Goal: Find specific page/section: Find specific page/section

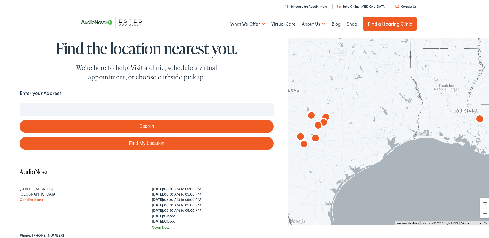
click at [128, 107] on input "Enter your Address" at bounding box center [147, 108] width 254 height 13
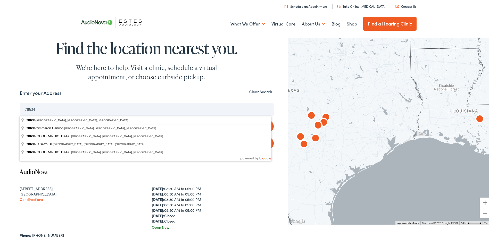
type input "[PERSON_NAME][GEOGRAPHIC_DATA], [GEOGRAPHIC_DATA]"
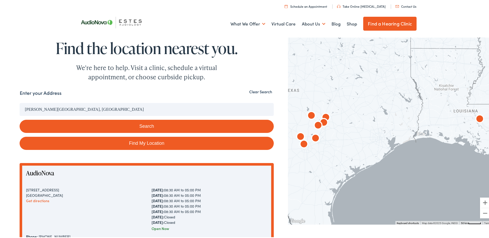
click at [134, 127] on button "Search" at bounding box center [147, 125] width 254 height 13
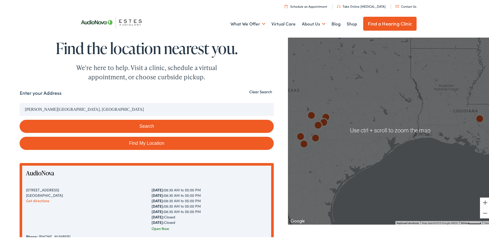
drag, startPoint x: 345, startPoint y: 129, endPoint x: 337, endPoint y: 131, distance: 8.6
click at [345, 129] on div at bounding box center [390, 129] width 205 height 189
click at [351, 129] on div at bounding box center [390, 129] width 205 height 189
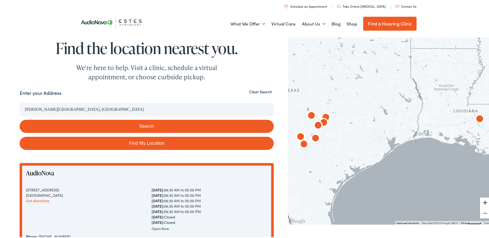
click at [480, 202] on button "Zoom in" at bounding box center [485, 202] width 10 height 10
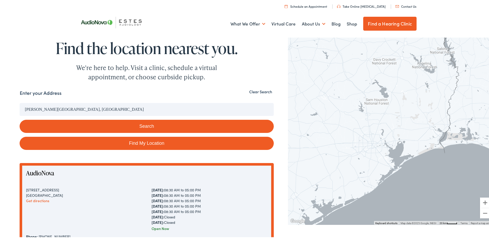
drag, startPoint x: 344, startPoint y: 143, endPoint x: 420, endPoint y: 133, distance: 75.9
click at [420, 132] on div at bounding box center [390, 129] width 205 height 189
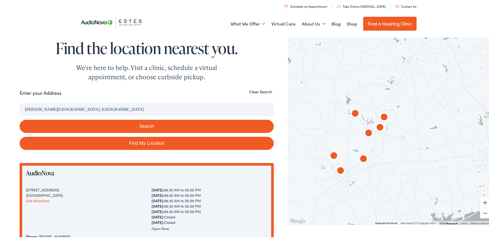
drag, startPoint x: 378, startPoint y: 143, endPoint x: 389, endPoint y: 167, distance: 26.7
click at [389, 167] on div at bounding box center [390, 129] width 205 height 189
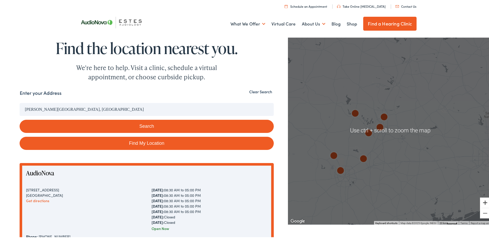
click at [480, 200] on button "Zoom in" at bounding box center [485, 202] width 10 height 10
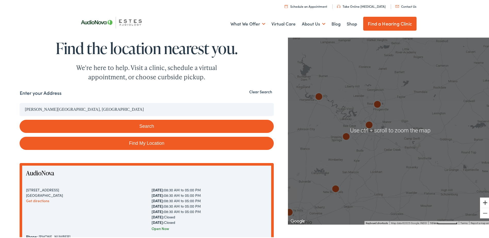
click at [480, 200] on button "Zoom in" at bounding box center [485, 202] width 10 height 10
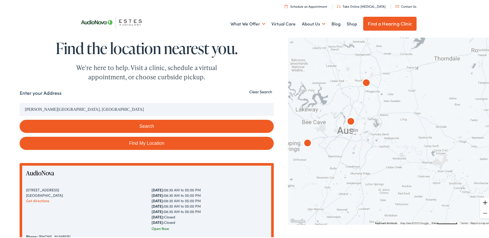
click at [480, 200] on button "Zoom in" at bounding box center [485, 202] width 10 height 10
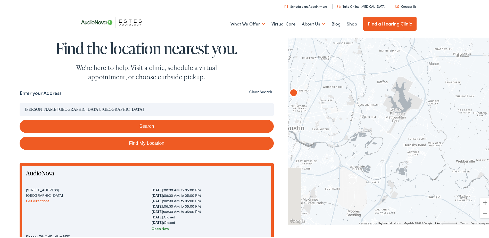
drag, startPoint x: 368, startPoint y: 183, endPoint x: 443, endPoint y: 181, distance: 75.0
click at [443, 181] on div at bounding box center [390, 129] width 205 height 189
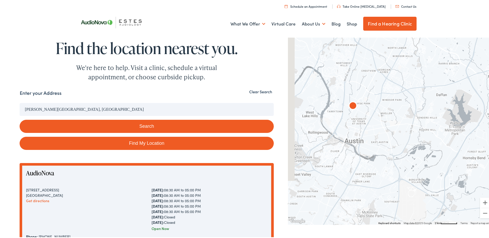
drag, startPoint x: 383, startPoint y: 165, endPoint x: 435, endPoint y: 177, distance: 53.3
click at [435, 177] on div at bounding box center [390, 129] width 205 height 189
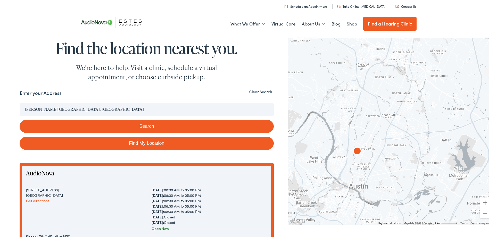
drag, startPoint x: 381, startPoint y: 156, endPoint x: 383, endPoint y: 178, distance: 21.7
click at [385, 203] on div at bounding box center [390, 129] width 205 height 189
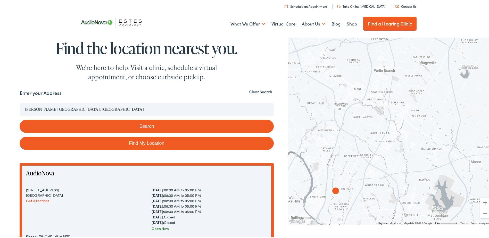
drag, startPoint x: 385, startPoint y: 137, endPoint x: 366, endPoint y: 169, distance: 36.7
click at [364, 176] on div at bounding box center [390, 129] width 205 height 189
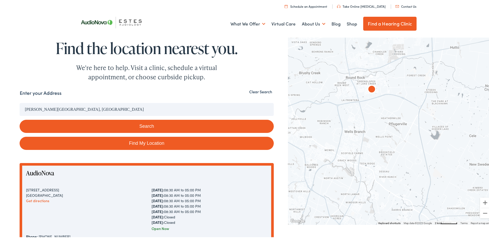
drag, startPoint x: 356, startPoint y: 120, endPoint x: 328, endPoint y: 179, distance: 65.4
click at [326, 182] on div at bounding box center [390, 129] width 205 height 189
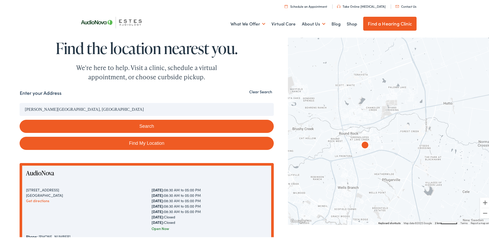
drag, startPoint x: 343, startPoint y: 122, endPoint x: 336, endPoint y: 180, distance: 58.7
click at [336, 180] on div at bounding box center [390, 129] width 205 height 189
